Goal: Information Seeking & Learning: Learn about a topic

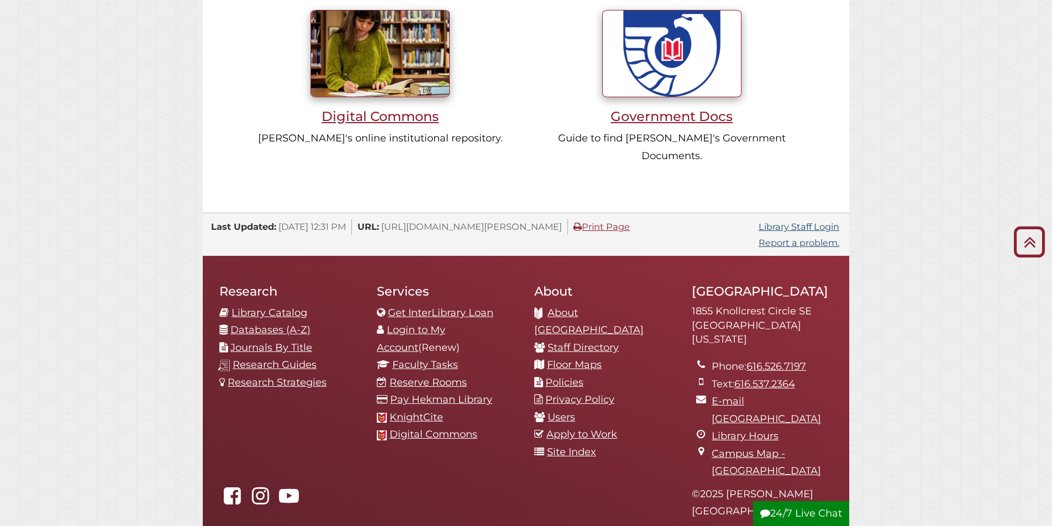
scroll to position [1132, 0]
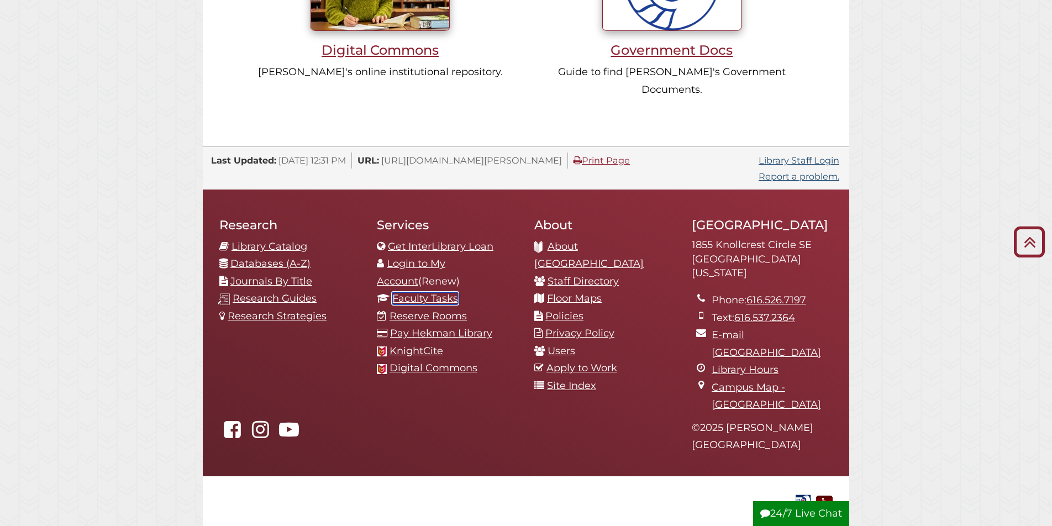
click at [427, 292] on link "Faculty Tasks" at bounding box center [425, 298] width 66 height 12
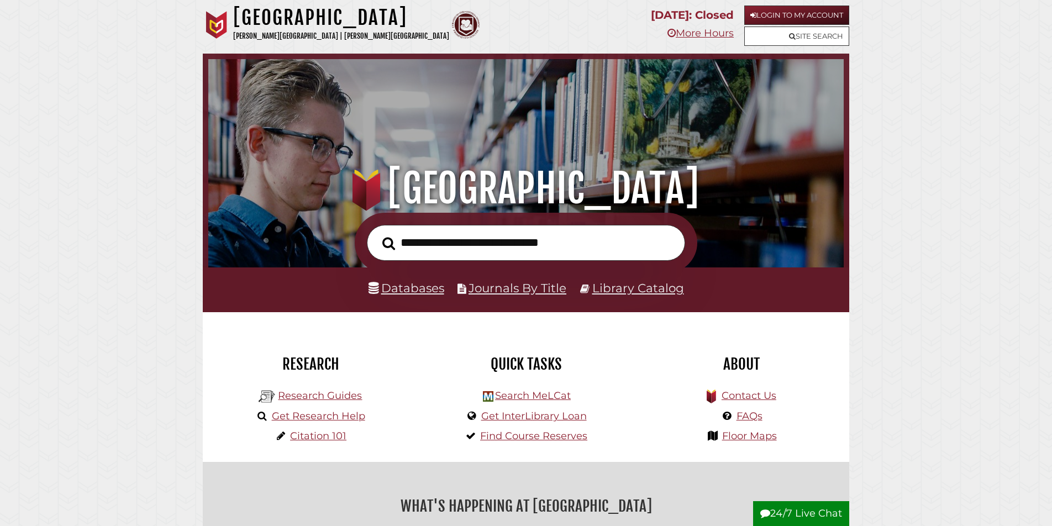
scroll to position [210, 630]
click at [506, 289] on link "Journals By Title" at bounding box center [518, 288] width 98 height 14
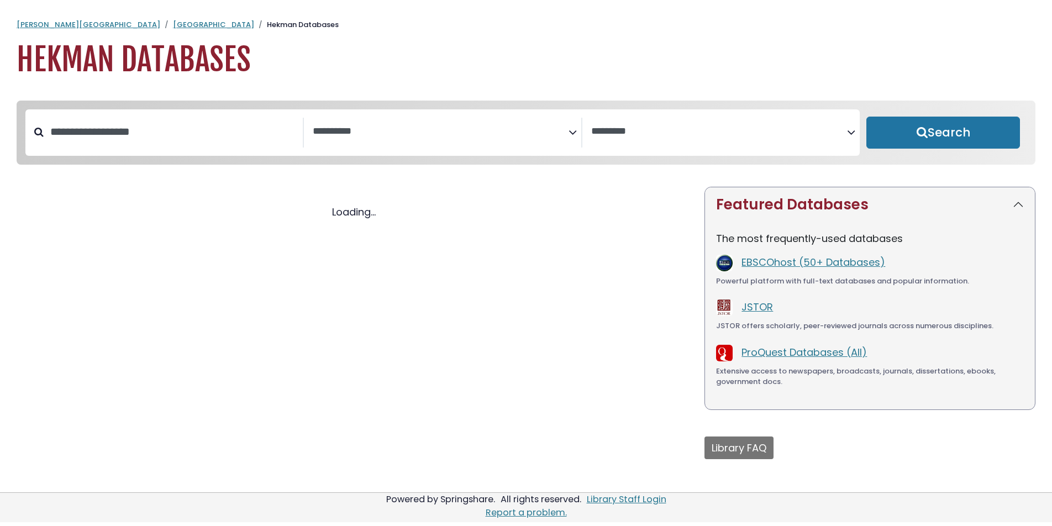
select select "Database Subject Filter"
select select "Database Vendors Filter"
select select "Database Subject Filter"
select select "Database Vendors Filter"
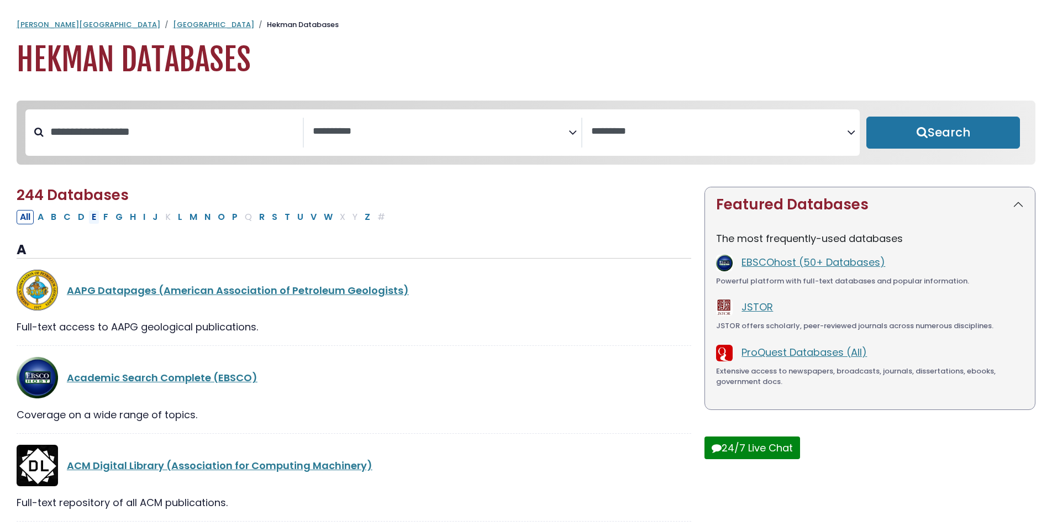
click at [99, 219] on button "E" at bounding box center [93, 217] width 11 height 14
select select "Database Subject Filter"
select select "Database Vendors Filter"
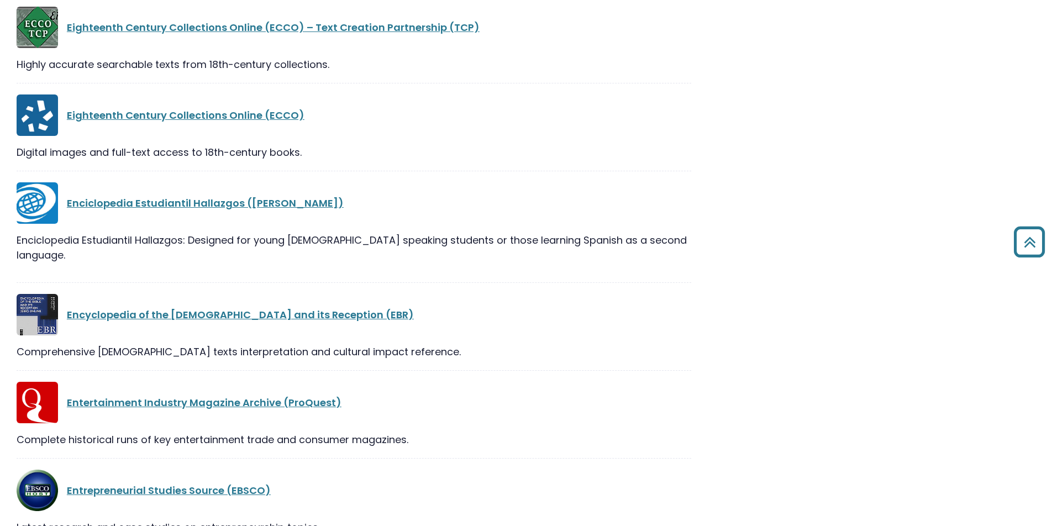
scroll to position [1884, 0]
click at [115, 207] on link "Enciclopedia Estudiantil Hallazgos (MeL)" at bounding box center [205, 203] width 277 height 14
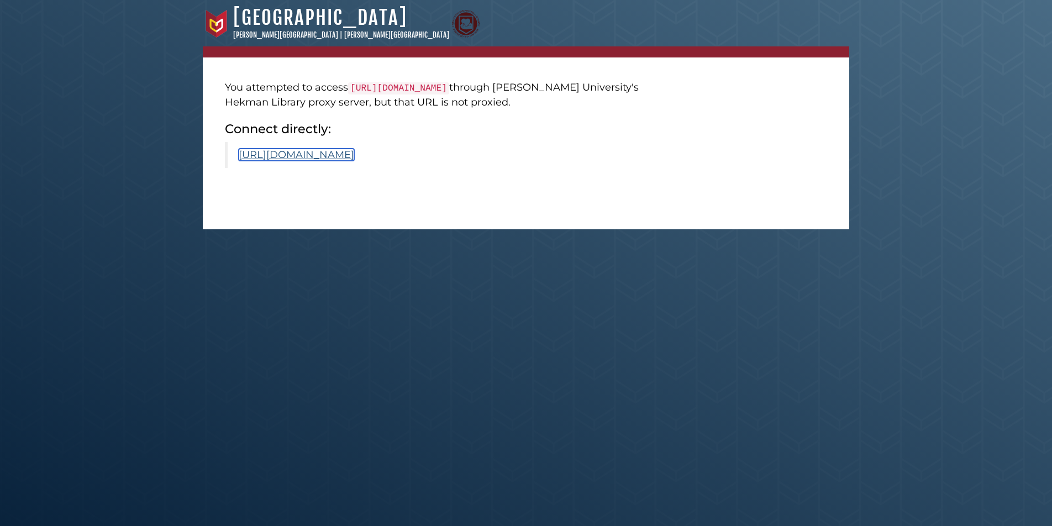
click at [330, 152] on link "https://www.worldbookonline.com/eeh/home?subacct=O6106" at bounding box center [296, 155] width 115 height 12
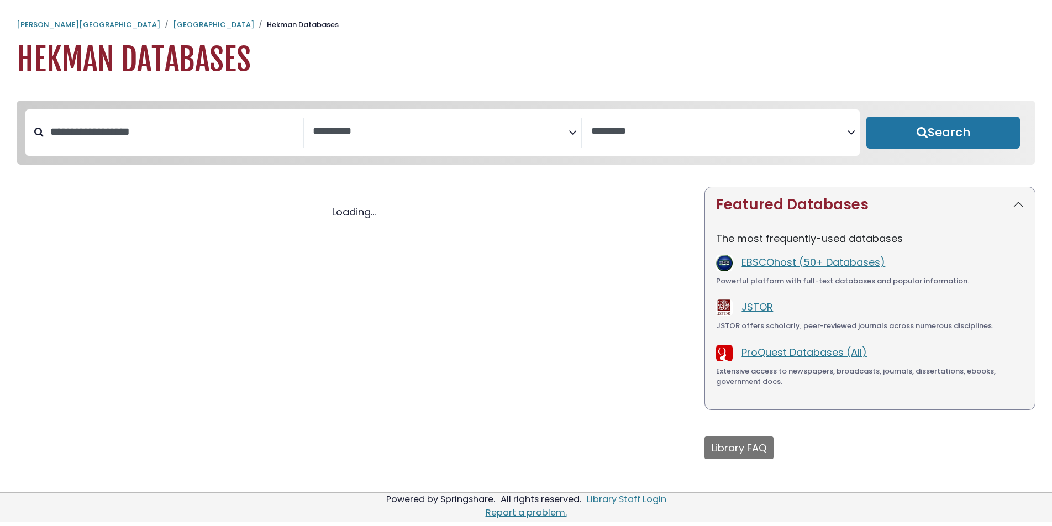
select select "Database Subject Filter"
select select "Database Vendors Filter"
select select "Database Subject Filter"
select select "Database Vendors Filter"
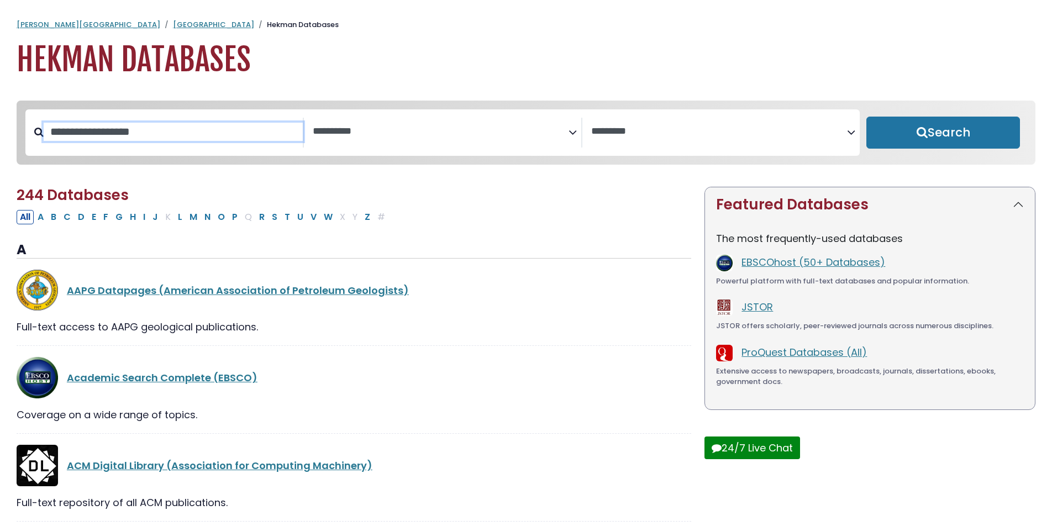
click at [142, 132] on input "Search database by title or keyword" at bounding box center [173, 132] width 259 height 18
type input "**********"
click at [866, 117] on button "Search" at bounding box center [943, 133] width 154 height 32
select select "Database Subject Filter"
select select "Database Vendors Filter"
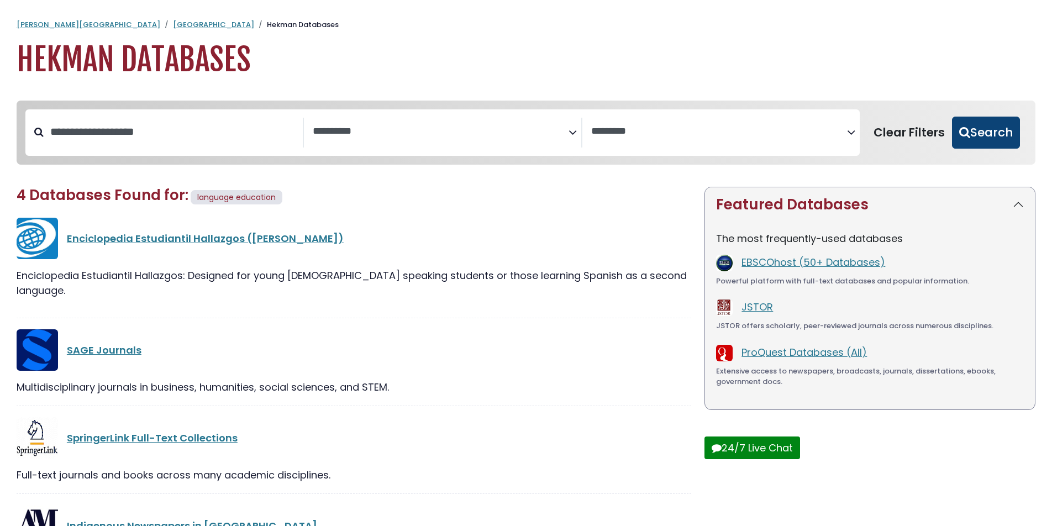
click at [991, 135] on button "Search" at bounding box center [986, 133] width 68 height 32
select select "Database Subject Filter"
select select "Database Vendors Filter"
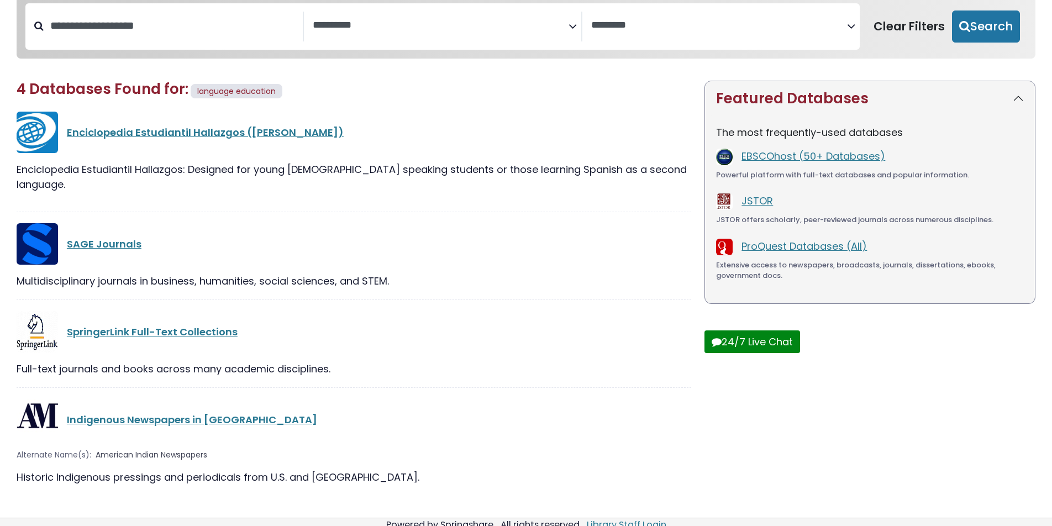
scroll to position [104, 0]
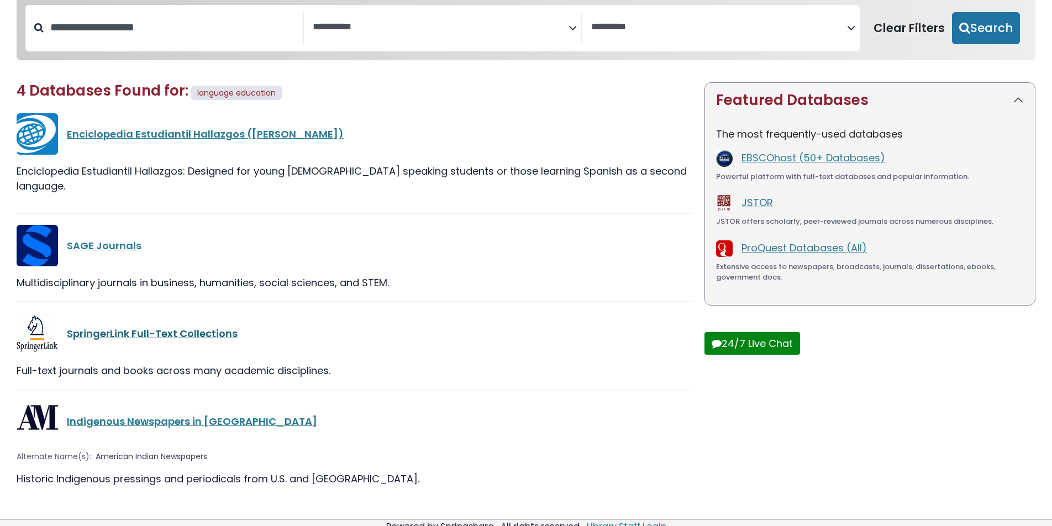
click at [163, 327] on link "SpringerLink Full-Text Collections" at bounding box center [152, 334] width 171 height 14
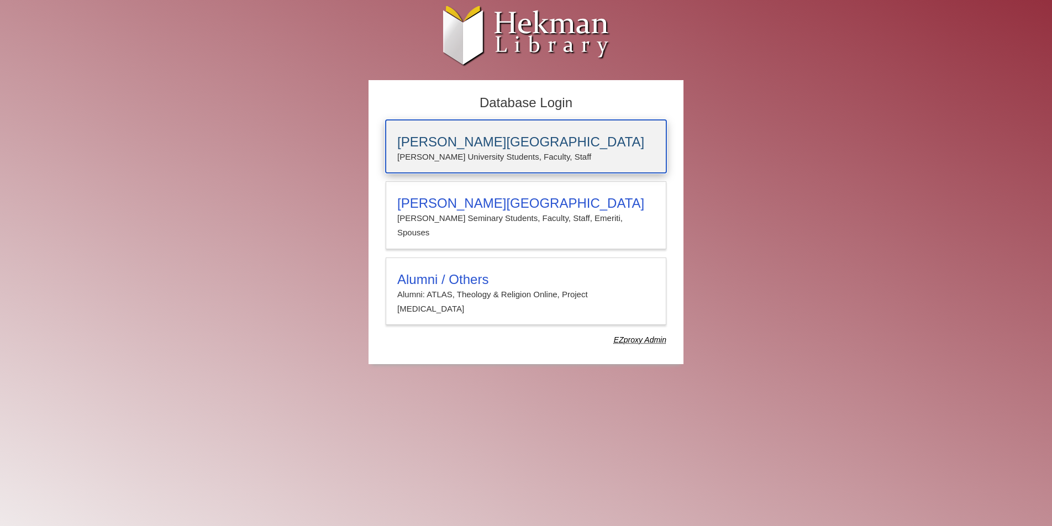
click at [460, 136] on h3 "[PERSON_NAME][GEOGRAPHIC_DATA]" at bounding box center [525, 141] width 257 height 15
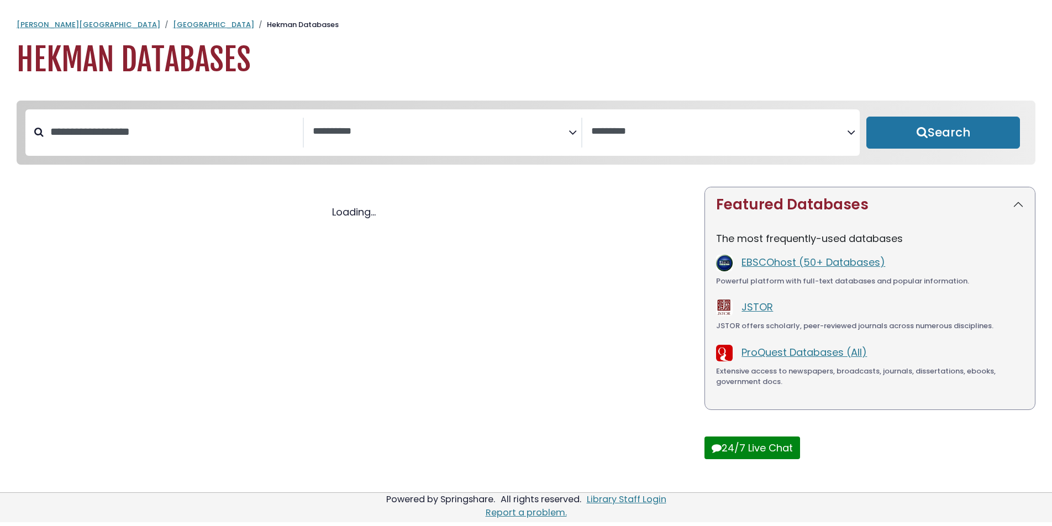
select select "Database Subject Filter"
select select "Database Vendors Filter"
select select "Database Subject Filter"
select select "Database Vendors Filter"
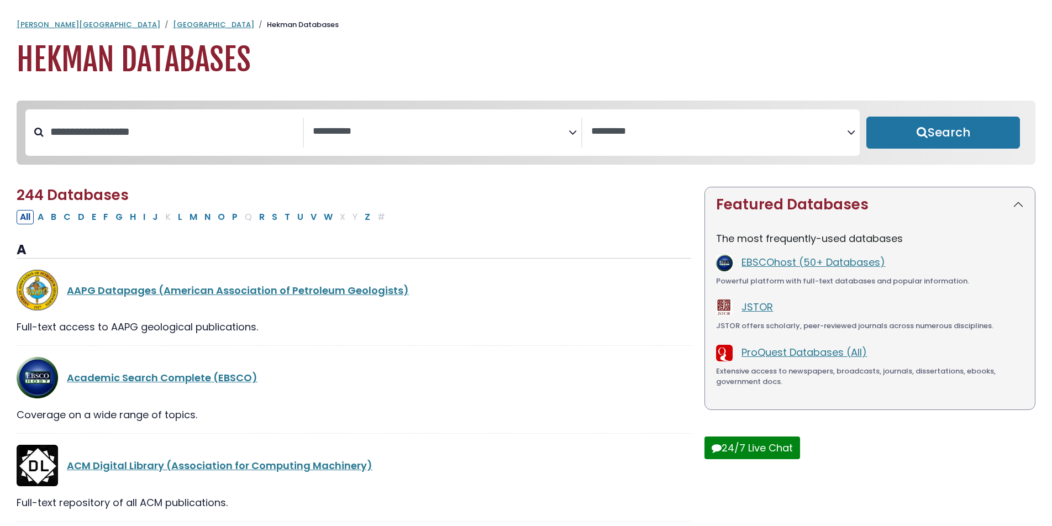
click at [324, 131] on textarea "Search" at bounding box center [441, 132] width 256 height 12
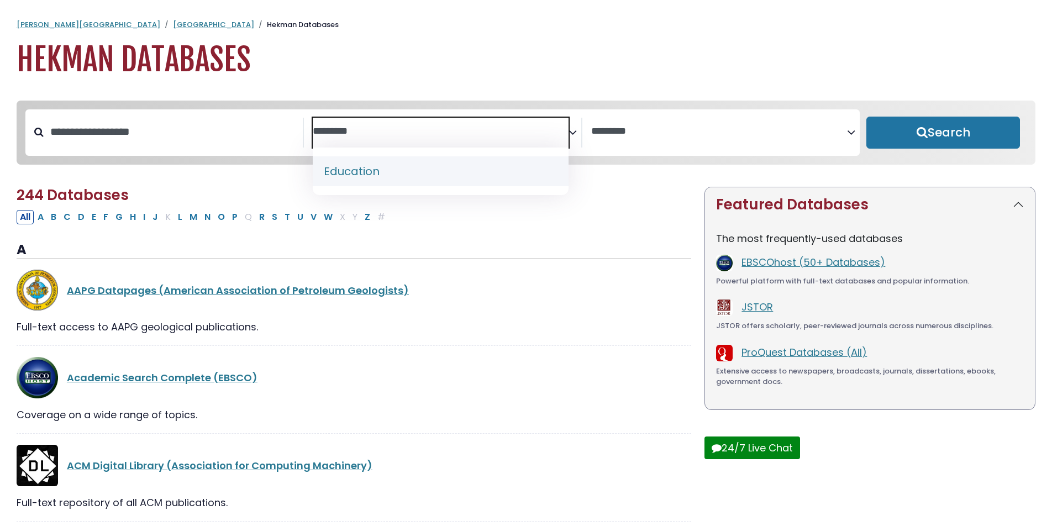
type textarea "*********"
select select "*****"
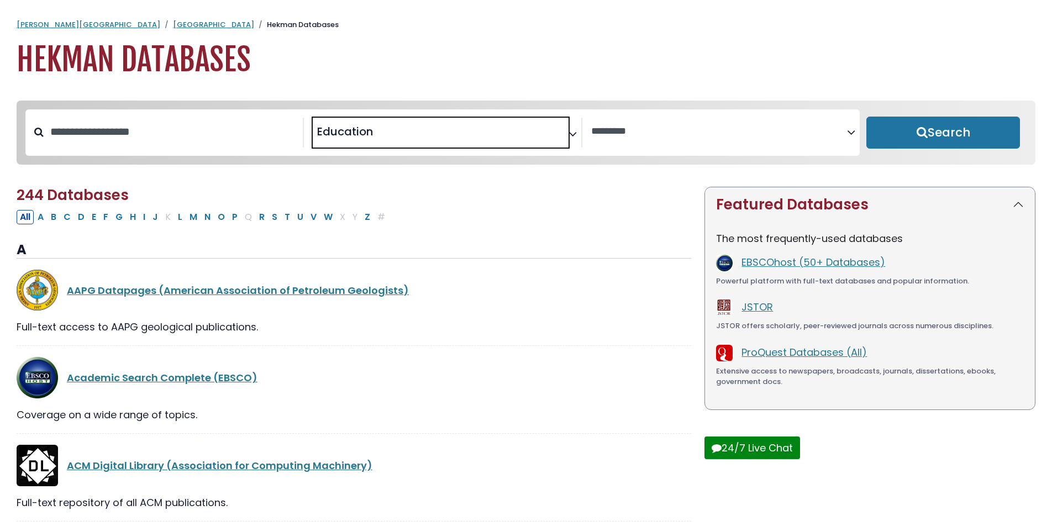
scroll to position [187, 0]
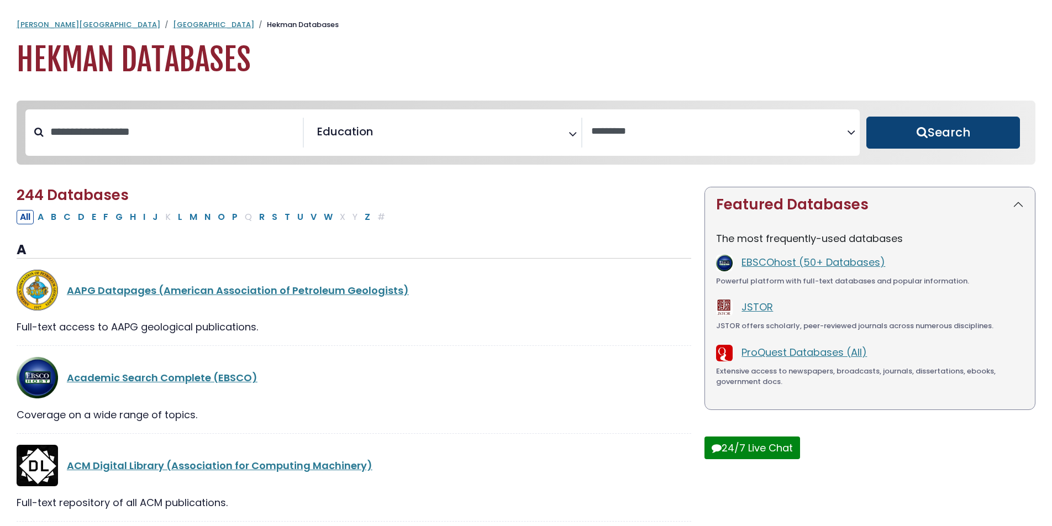
click at [973, 135] on button "Search" at bounding box center [943, 133] width 154 height 32
select select "Database Vendors Filter"
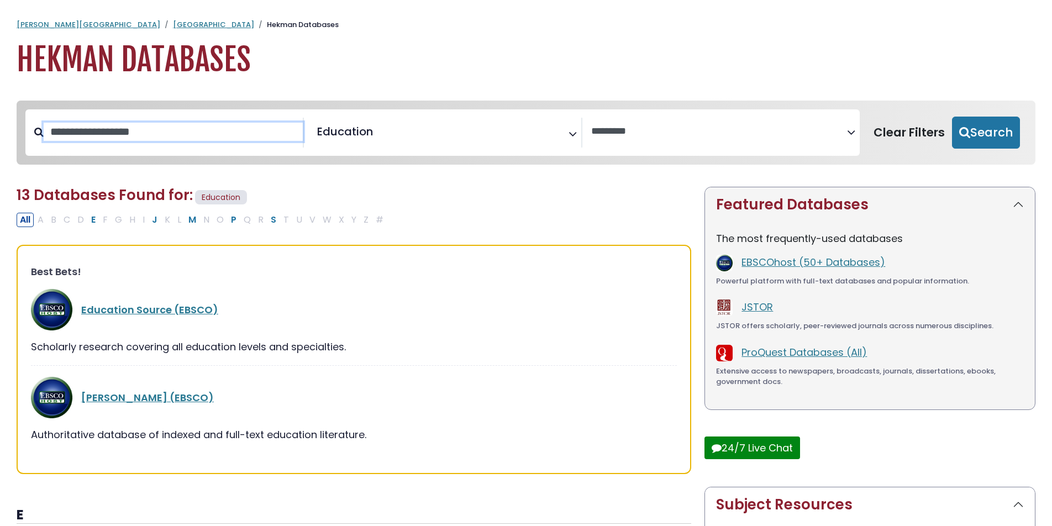
click at [225, 130] on input "Search database by title or keyword" at bounding box center [173, 132] width 259 height 18
click at [52, 27] on link "Calvin University" at bounding box center [89, 24] width 144 height 10
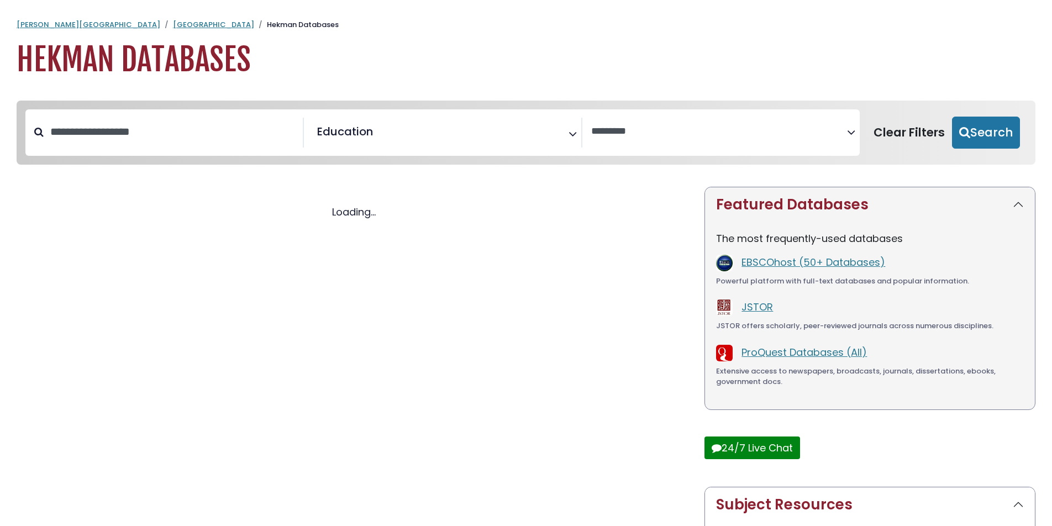
select select "Database Vendors Filter"
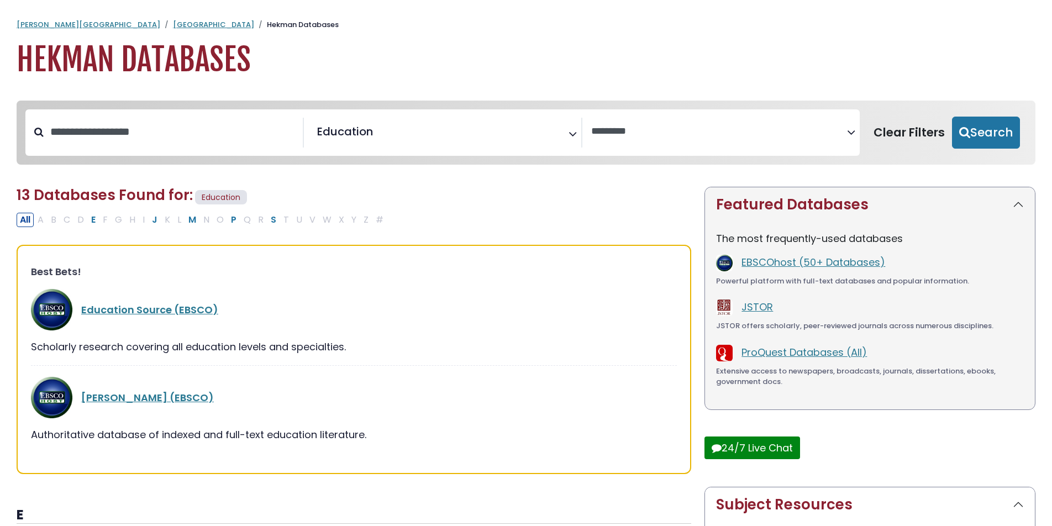
click at [173, 24] on link "[GEOGRAPHIC_DATA]" at bounding box center [213, 24] width 81 height 10
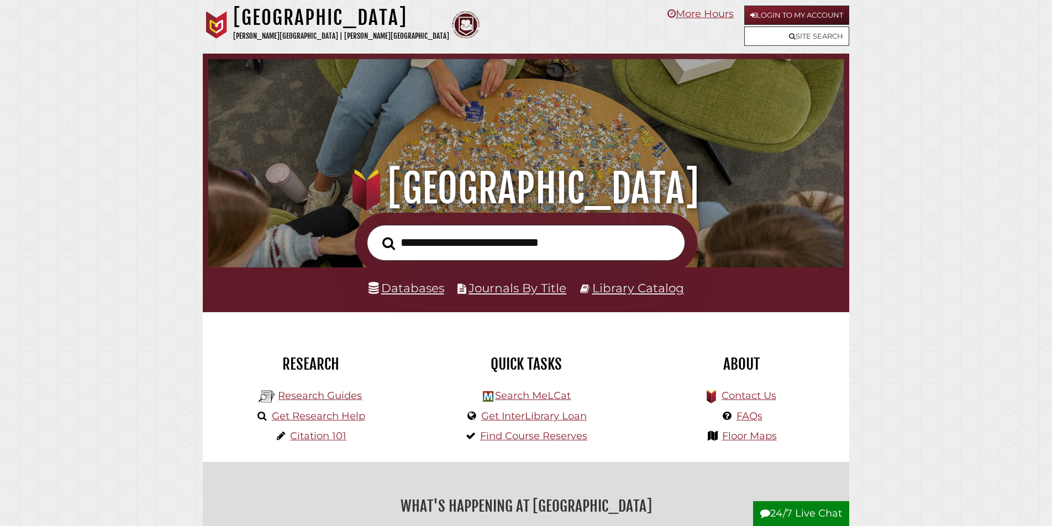
scroll to position [210, 630]
click at [441, 246] on input "text" at bounding box center [526, 243] width 318 height 36
type input "**********"
click at [377, 234] on button "Search" at bounding box center [389, 244] width 24 height 20
